Goal: Transaction & Acquisition: Purchase product/service

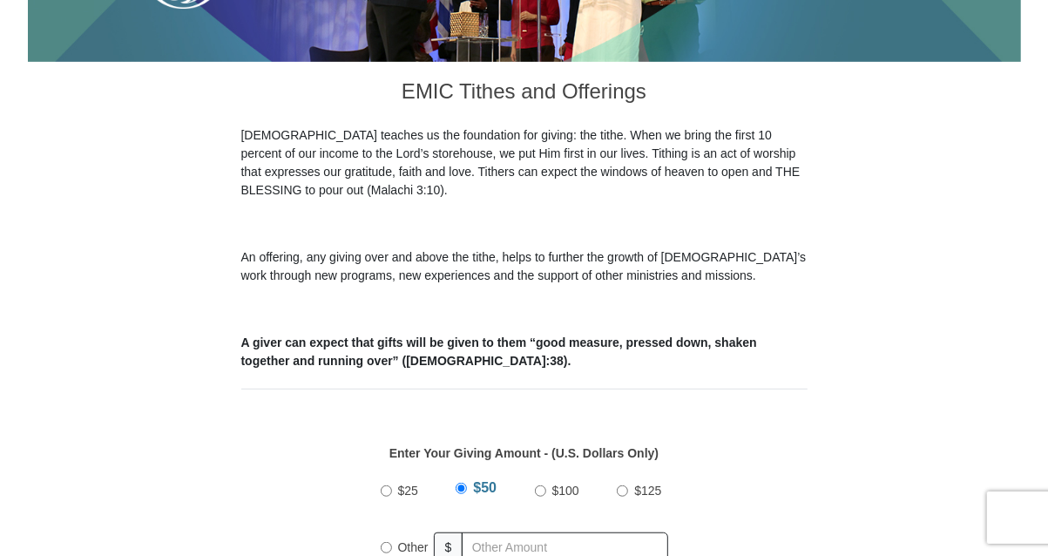
scroll to position [523, 0]
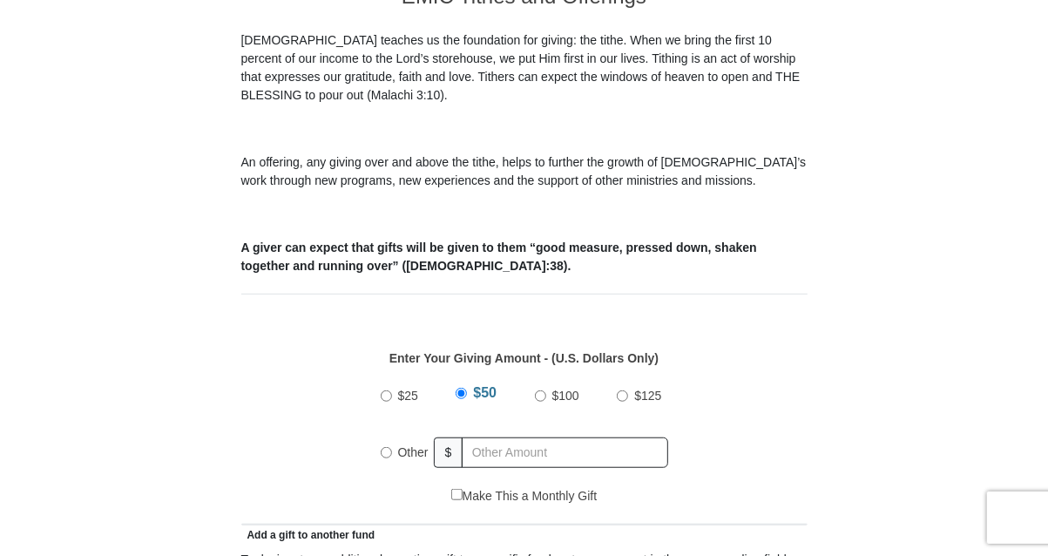
click at [386, 447] on input "Other" at bounding box center [386, 452] width 11 height 11
radio input "true"
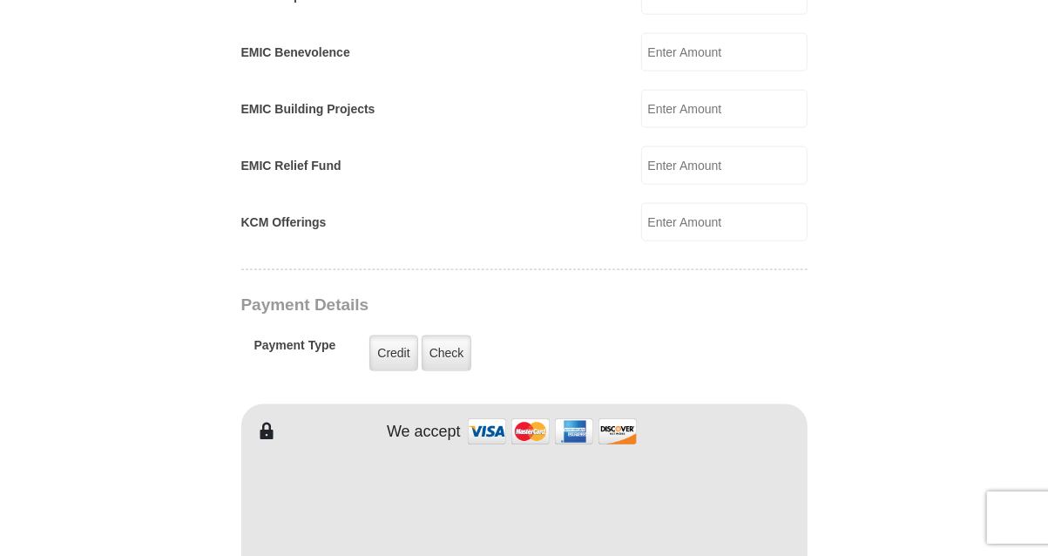
scroll to position [1306, 0]
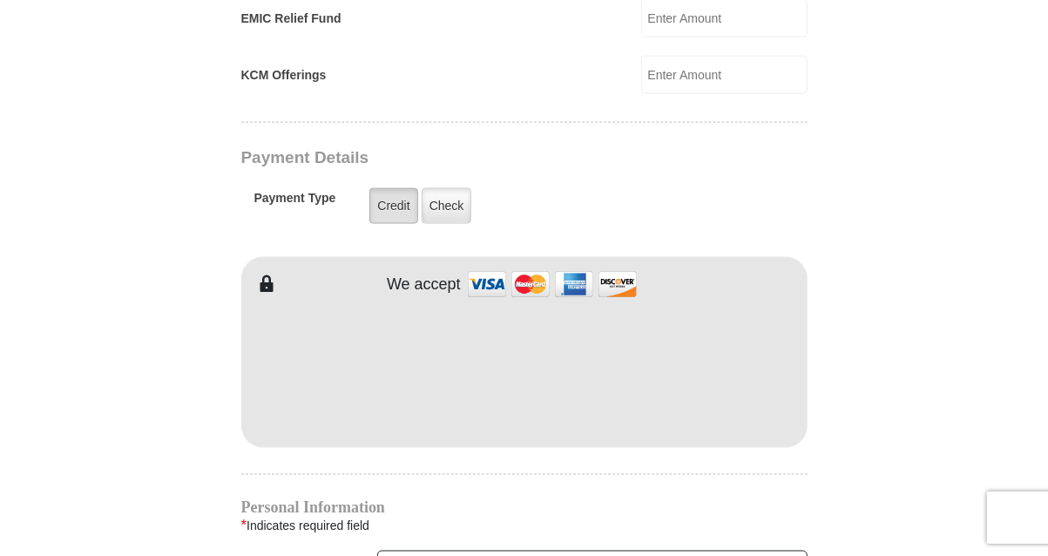
type input "46.00"
click at [386, 188] on label "Credit" at bounding box center [393, 206] width 48 height 36
click at [0, 0] on input "Credit" at bounding box center [0, 0] width 0 height 0
click at [852, 293] on form "Eagle Mountain International Church Online Giving Because of gifts like yours, …" at bounding box center [524, 38] width 993 height 2548
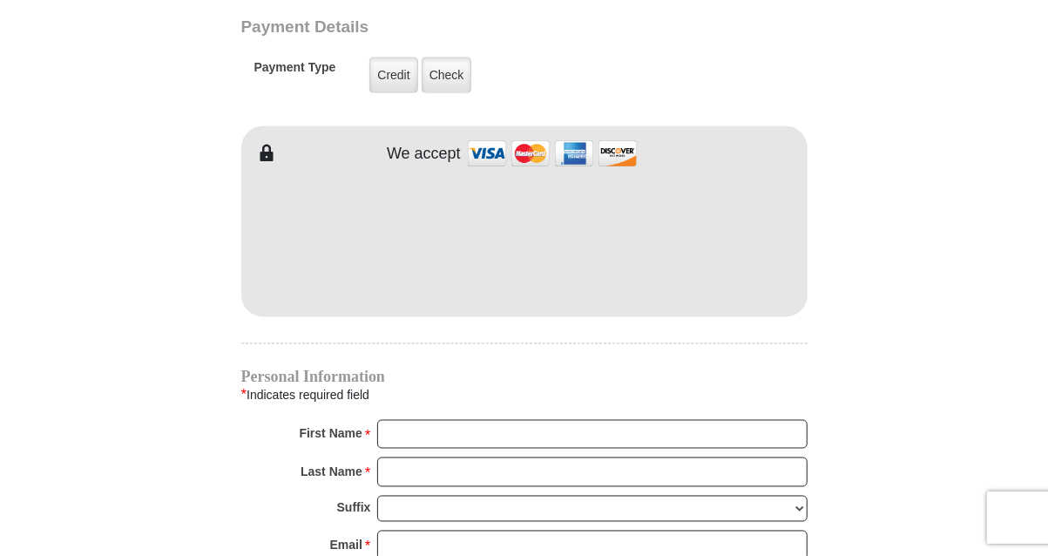
scroll to position [1568, 0]
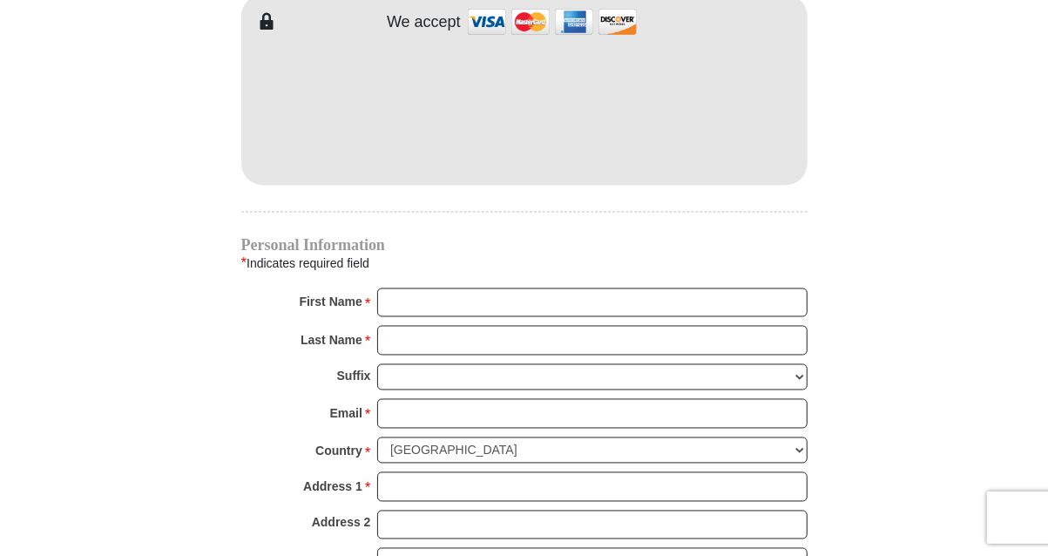
drag, startPoint x: 904, startPoint y: 233, endPoint x: 898, endPoint y: 244, distance: 12.1
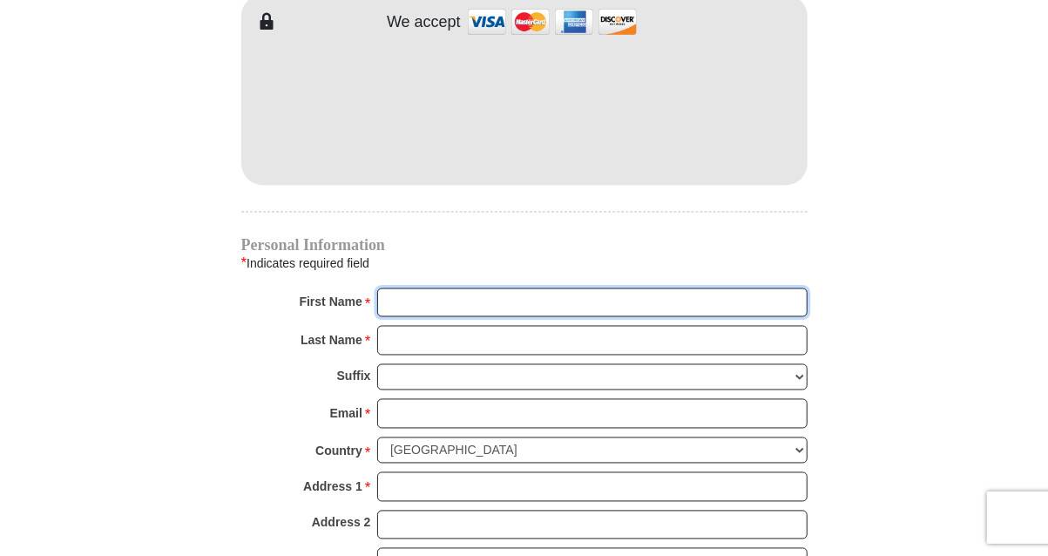
click at [478, 288] on input "First Name *" at bounding box center [592, 303] width 430 height 30
type input "Cindy"
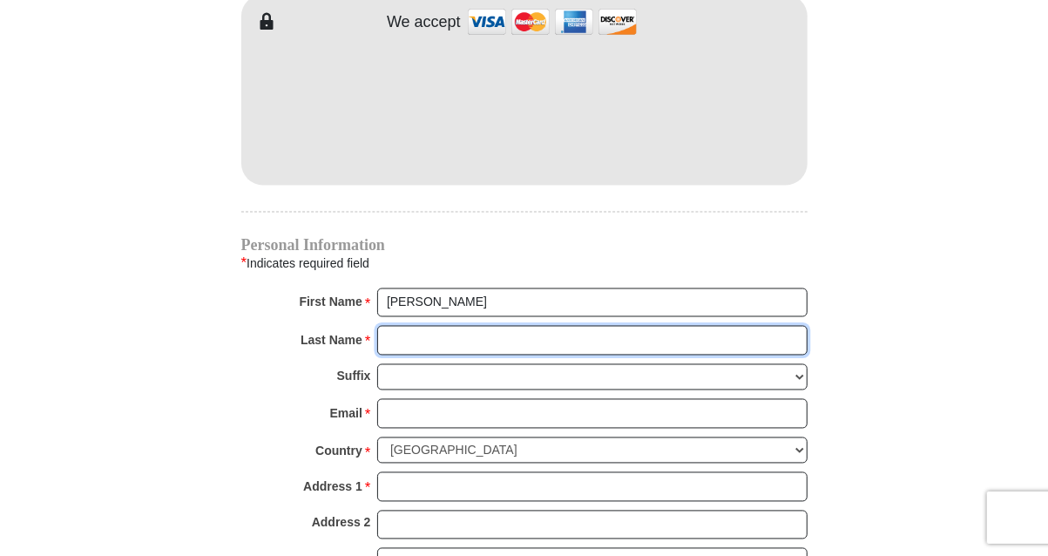
type input "Ousley"
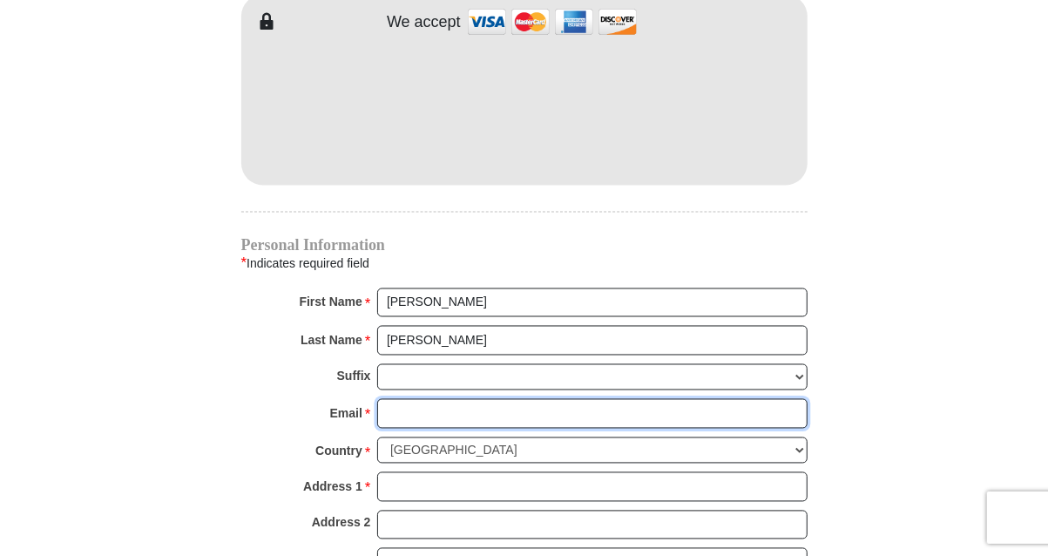
type input "cindyousley@aol.com"
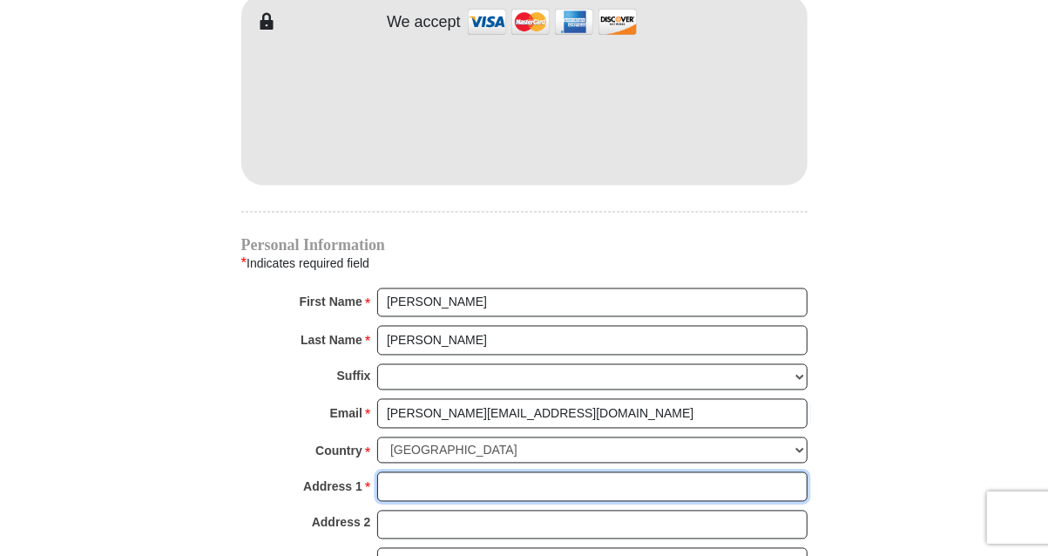
type input "199 West Kansas Street"
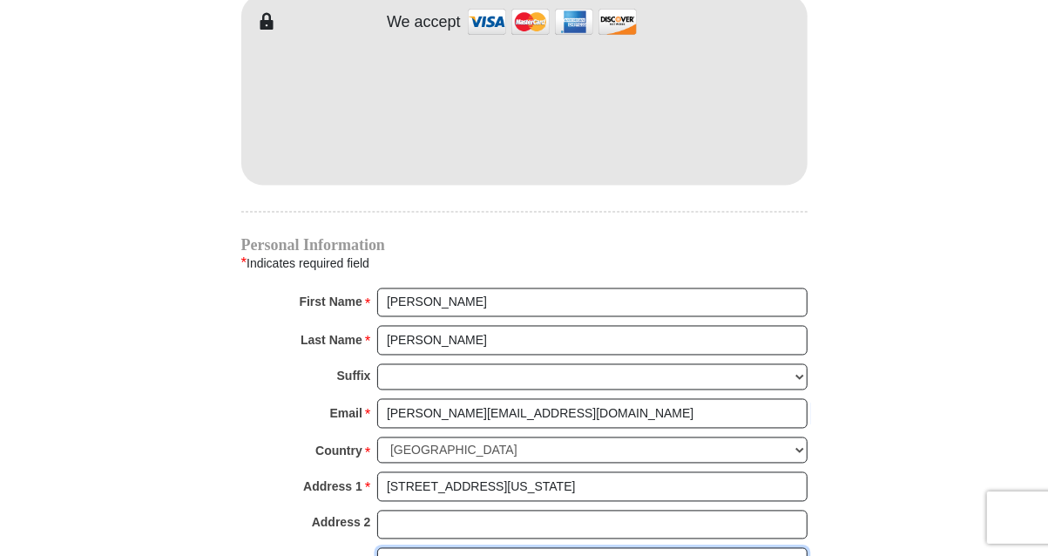
type input "VAN"
select select "TX"
type input "75790"
type input "9033636837"
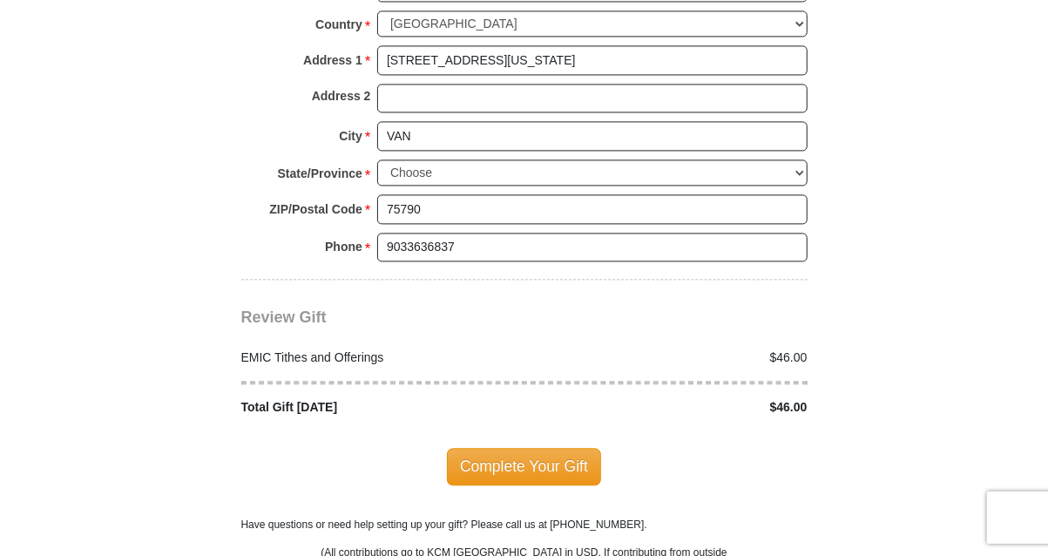
scroll to position [2003, 0]
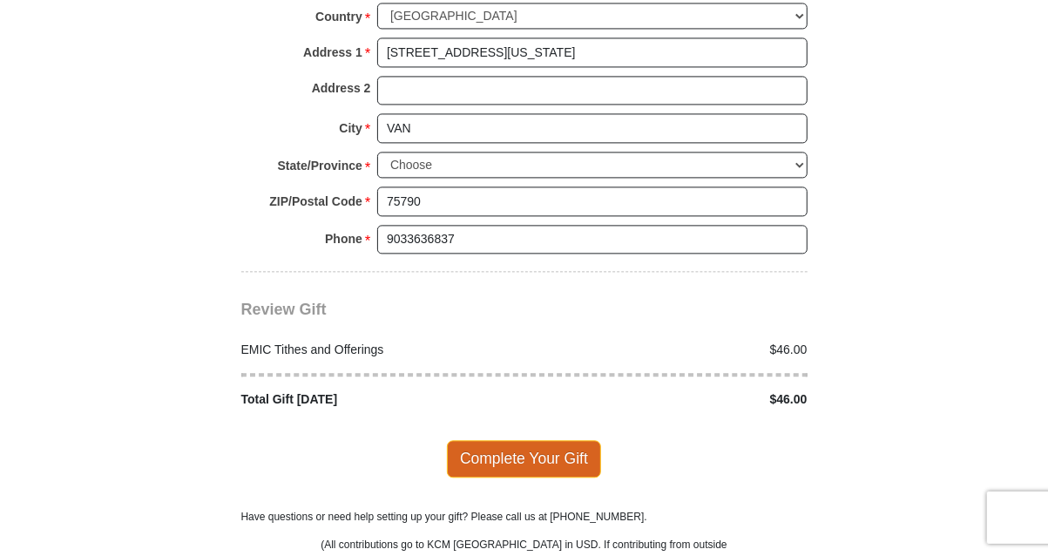
click at [528, 440] on span "Complete Your Gift" at bounding box center [524, 458] width 154 height 37
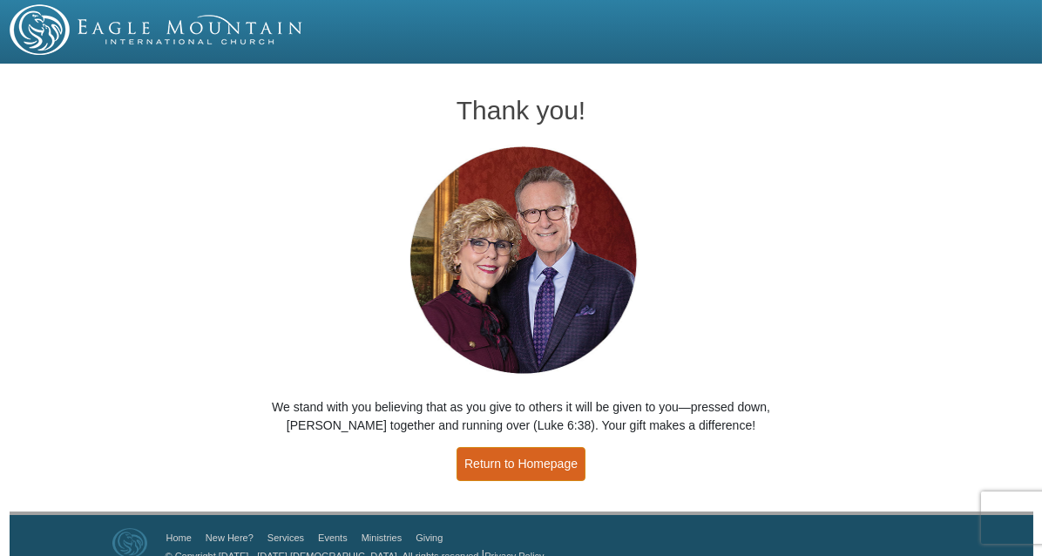
click at [531, 462] on link "Return to Homepage" at bounding box center [520, 464] width 129 height 34
